Goal: Navigation & Orientation: Find specific page/section

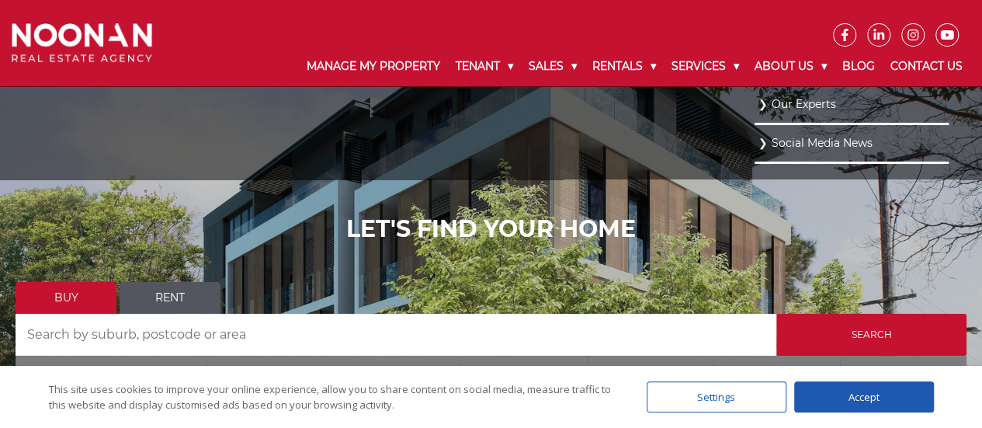
click at [776, 103] on link "Our Experts" at bounding box center [851, 104] width 186 height 21
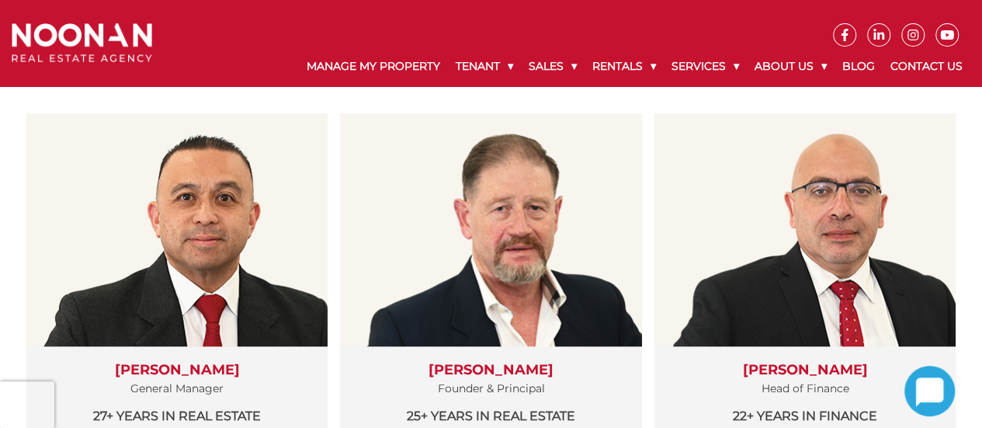
scroll to position [310, 0]
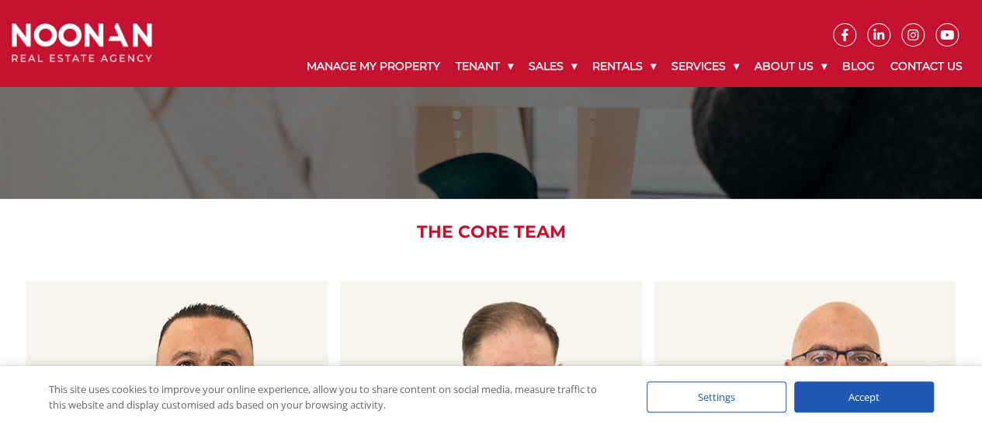
scroll to position [0, 0]
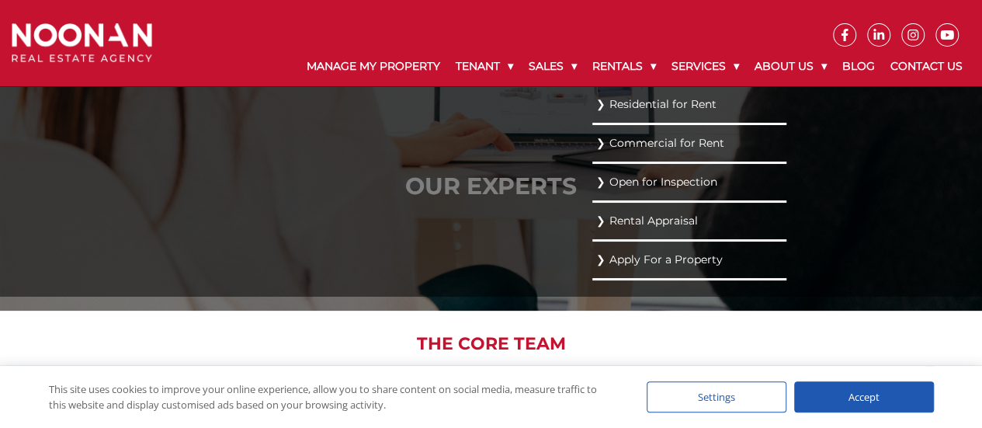
click at [633, 103] on link "Residential for Rent" at bounding box center [689, 104] width 186 height 21
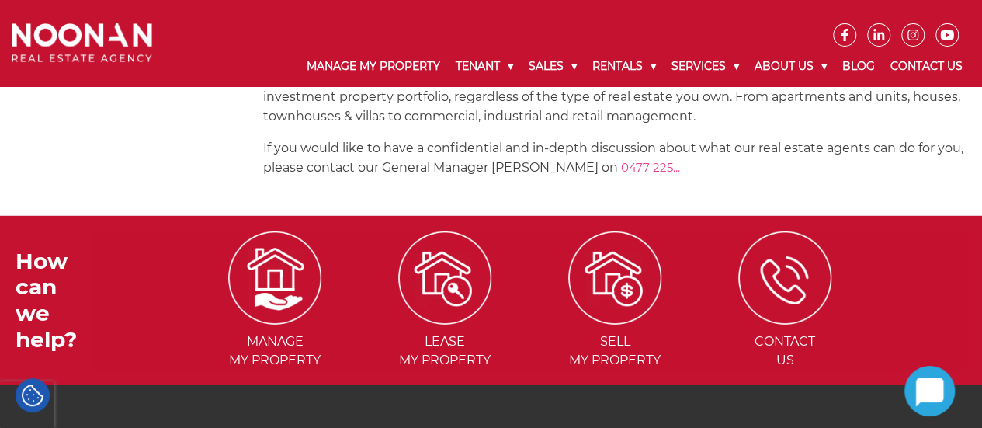
scroll to position [2131, 0]
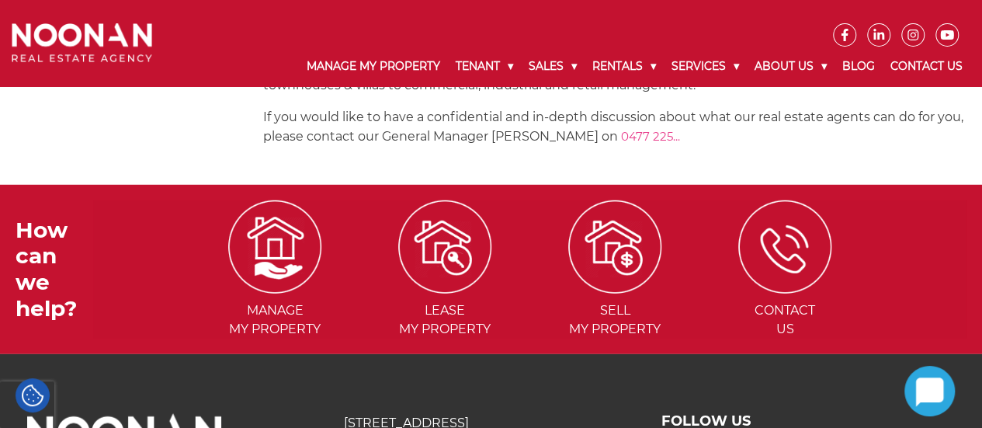
click at [29, 21] on div "Manage My Property Tenant Urgent & Emergency Repairs Repairs and Maintenance Re…" at bounding box center [491, 43] width 982 height 86
